Goal: Task Accomplishment & Management: Use online tool/utility

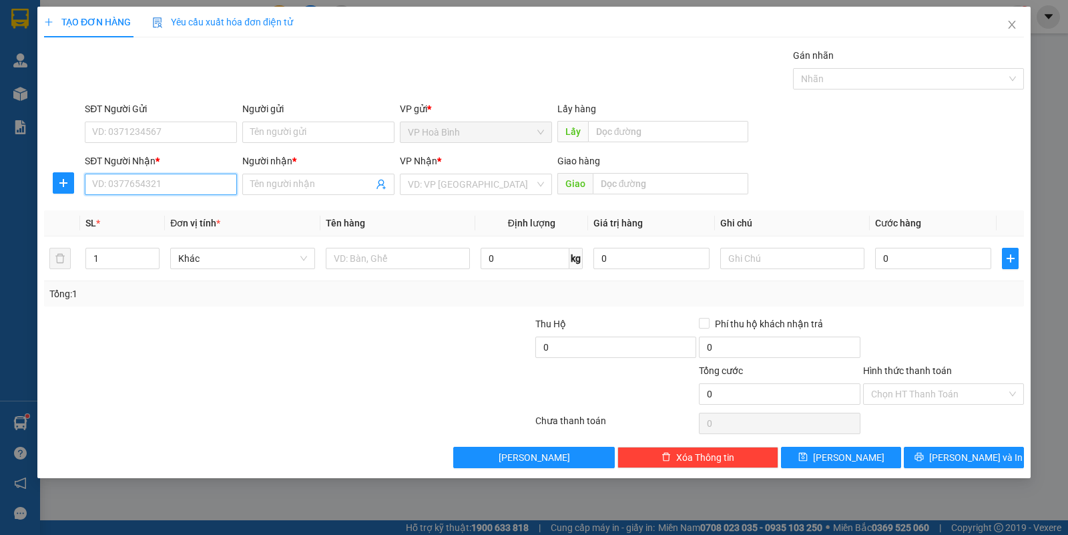
click at [162, 186] on input "SĐT Người Nhận *" at bounding box center [161, 184] width 152 height 21
type input "1"
click at [144, 215] on div "0935770078 - [GEOGRAPHIC_DATA]" at bounding box center [168, 211] width 150 height 15
type input "0935770078"
type input "HÀ"
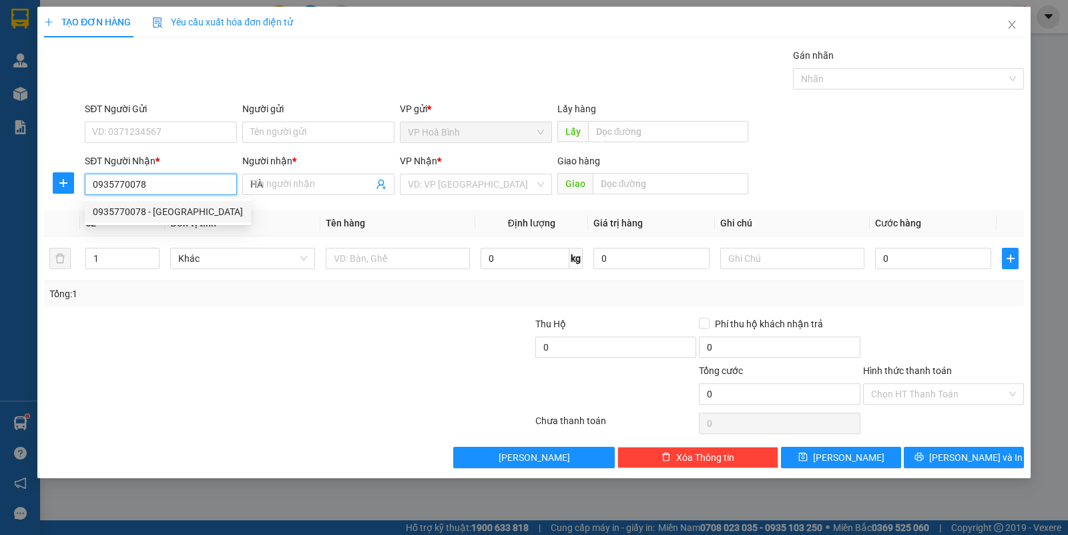
type input "40.000"
type input "0935770078"
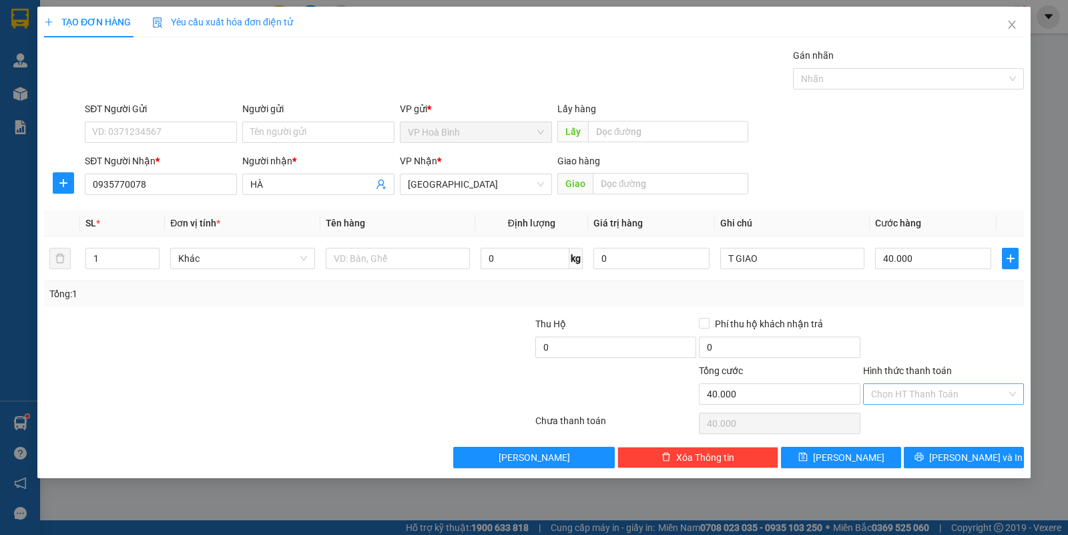
click at [935, 395] on input "Hình thức thanh toán" at bounding box center [939, 394] width 136 height 20
click at [935, 416] on div "Tại văn phòng" at bounding box center [943, 422] width 145 height 15
type input "0"
click at [940, 446] on div "Transit Pickup Surcharge Ids Transit Deliver Surcharge Ids Transit Deliver Surc…" at bounding box center [534, 258] width 980 height 420
click at [949, 461] on button "[PERSON_NAME] và In" at bounding box center [964, 457] width 120 height 21
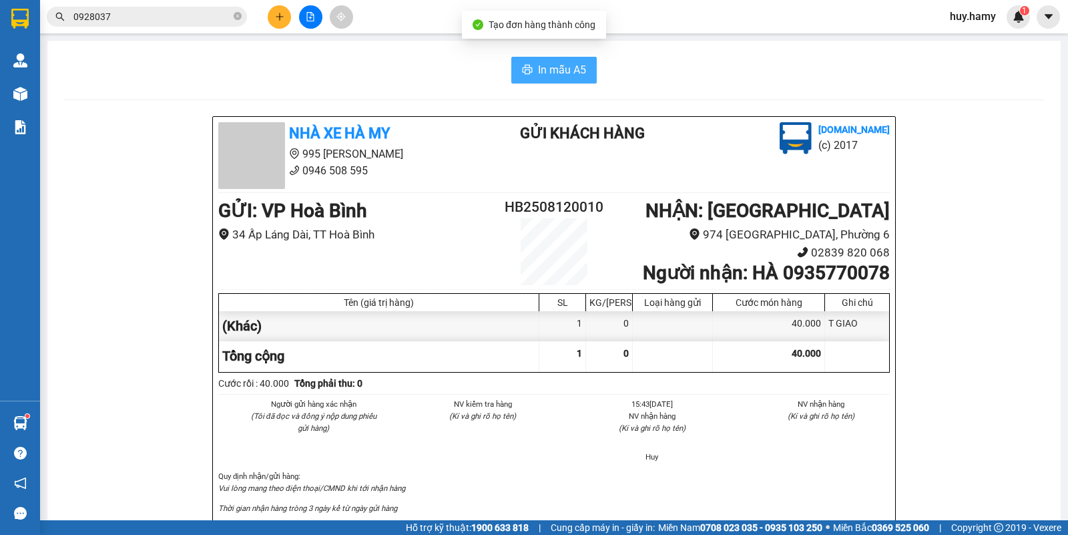
click at [547, 77] on span "In mẫu A5" at bounding box center [562, 69] width 48 height 17
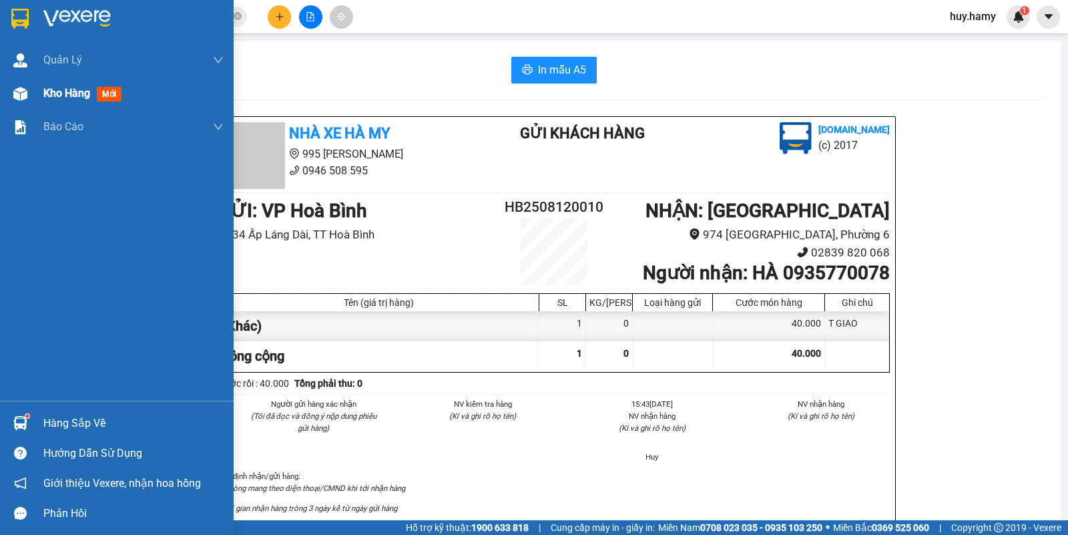
click at [47, 85] on div "Kho hàng mới" at bounding box center [84, 93] width 83 height 17
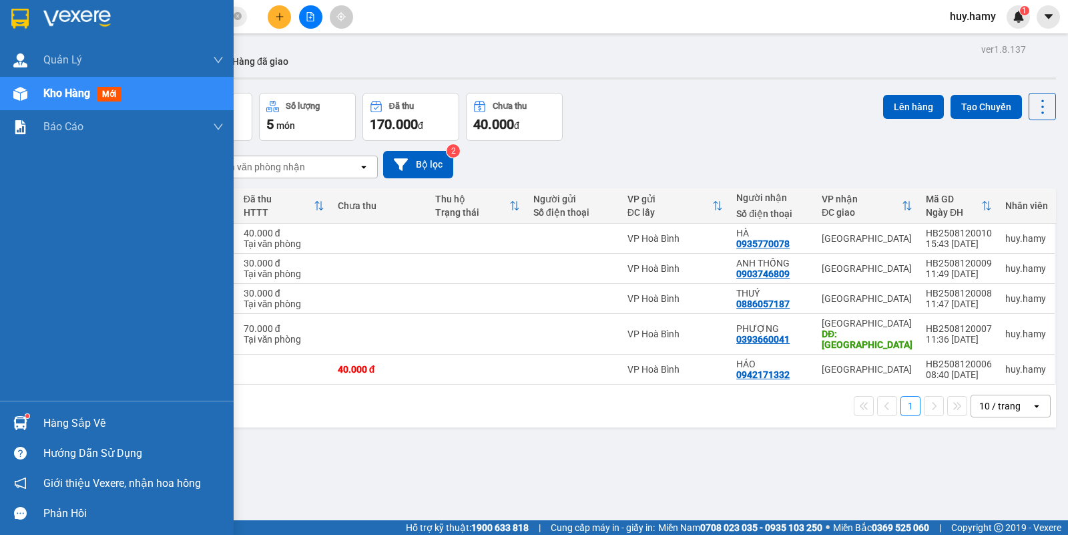
click at [55, 417] on div "Hàng sắp về" at bounding box center [133, 423] width 180 height 20
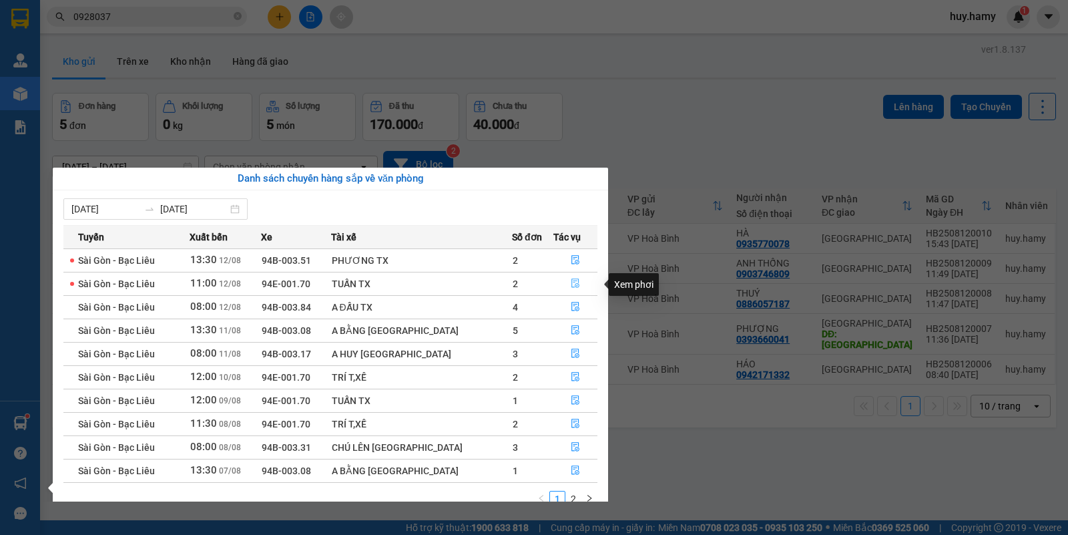
click at [571, 282] on icon "file-done" at bounding box center [575, 282] width 9 height 9
